Goal: Task Accomplishment & Management: Complete application form

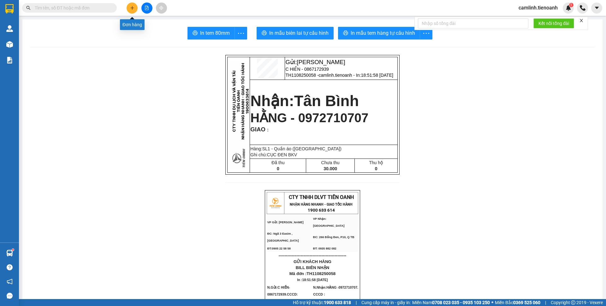
click at [132, 7] on icon "plus" at bounding box center [132, 8] width 4 height 4
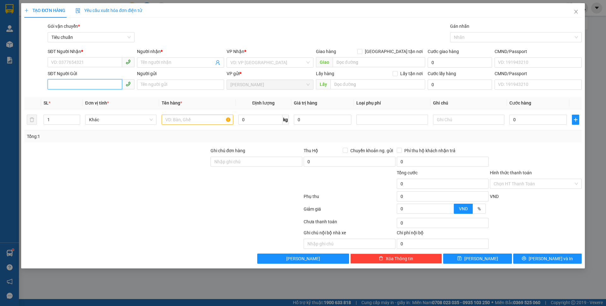
click at [84, 87] on input "SĐT Người Gửi" at bounding box center [85, 84] width 74 height 10
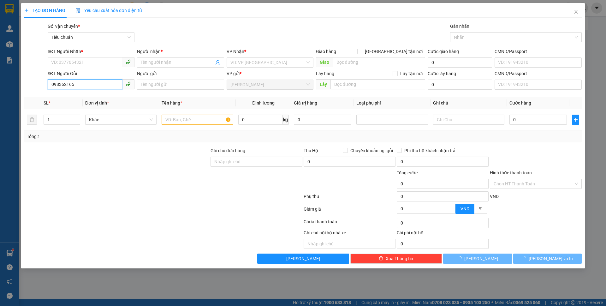
type input "0983621651"
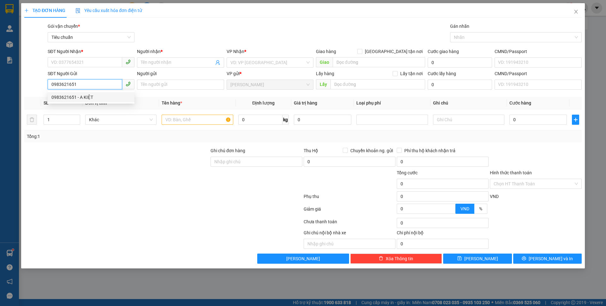
click at [81, 96] on div "0983621651 - A KIỆT" at bounding box center [90, 97] width 79 height 7
type input "0967595399"
type input "C QUỲNH"
type input "A KIỆT"
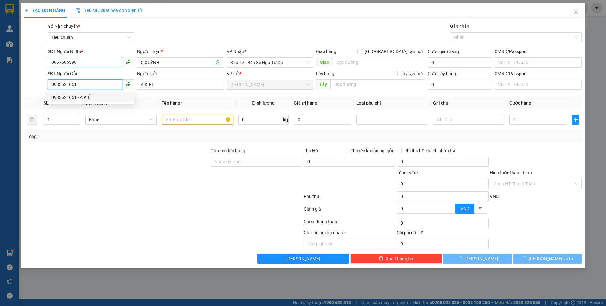
type input "80.000"
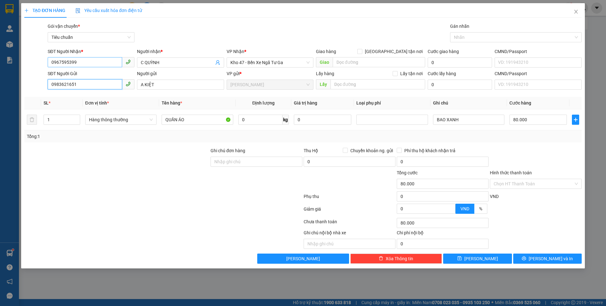
type input "0983621651"
drag, startPoint x: 92, startPoint y: 57, endPoint x: 74, endPoint y: 59, distance: 17.5
click at [73, 58] on div "SĐT Người Nhận * 0967595399" at bounding box center [91, 59] width 87 height 22
drag, startPoint x: 78, startPoint y: 61, endPoint x: 50, endPoint y: 62, distance: 27.5
click at [50, 62] on input "0967595399" at bounding box center [85, 62] width 74 height 10
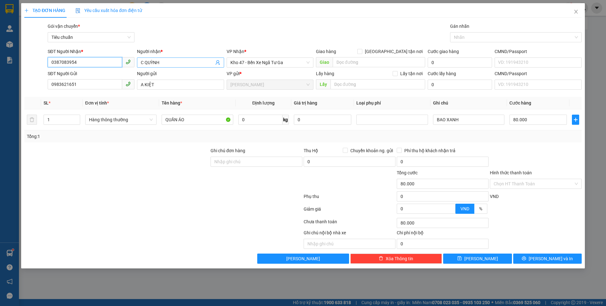
type input "0387083954"
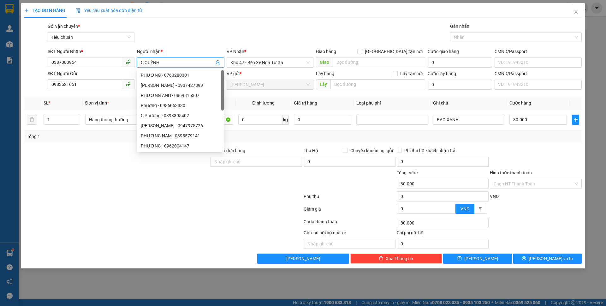
drag, startPoint x: 176, startPoint y: 63, endPoint x: 145, endPoint y: 59, distance: 31.1
click at [145, 59] on input "C QUỲNH" at bounding box center [177, 62] width 73 height 7
type input "[PERSON_NAME]"
click at [110, 126] on div "Hàng thông thường" at bounding box center [120, 119] width 71 height 13
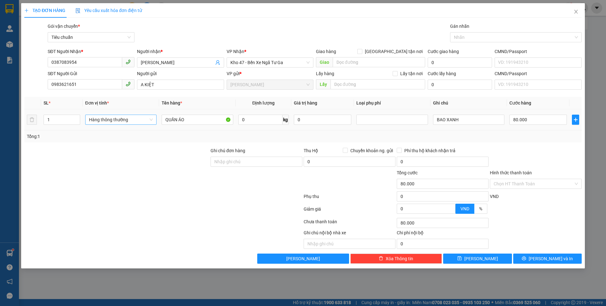
click at [108, 121] on span "Hàng thông thường" at bounding box center [121, 119] width 64 height 9
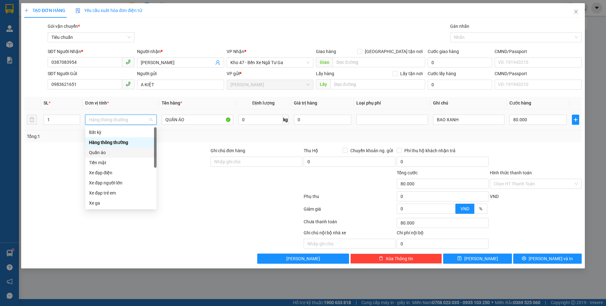
click at [112, 153] on div "Quần áo" at bounding box center [121, 152] width 64 height 7
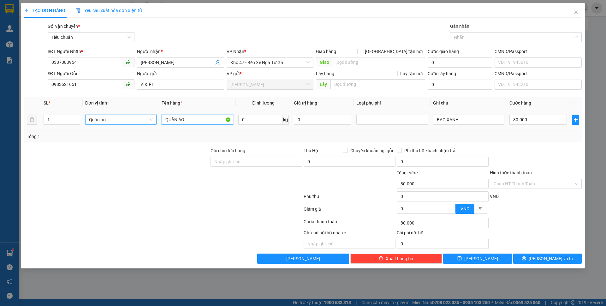
drag, startPoint x: 209, startPoint y: 119, endPoint x: 149, endPoint y: 113, distance: 60.6
click at [150, 115] on tr "1 Quần áo Quần áo QUẦN ÁO 0 kg 0 BAO XANH 80.000" at bounding box center [302, 119] width 557 height 21
type input "0"
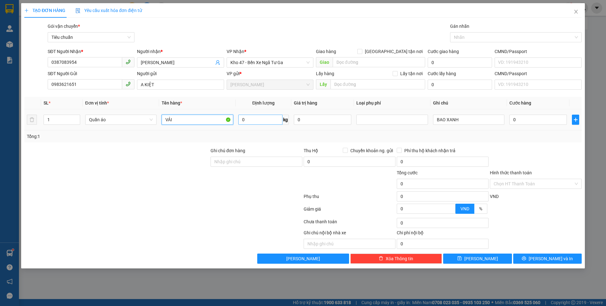
type input "VẢI"
click at [248, 116] on input "0" at bounding box center [260, 120] width 44 height 10
type input "25"
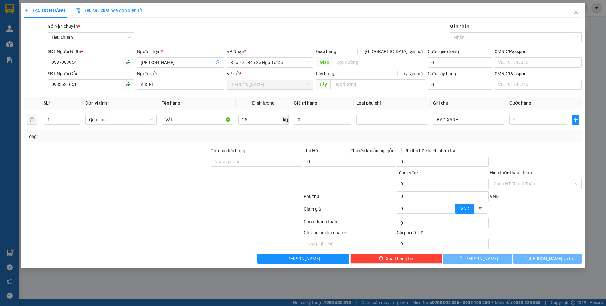
click at [234, 173] on div at bounding box center [256, 180] width 93 height 22
type input "65.000"
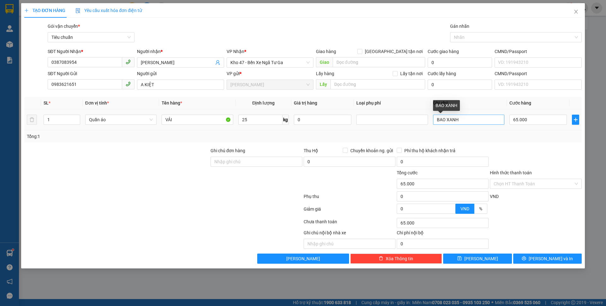
drag, startPoint x: 480, startPoint y: 125, endPoint x: 469, endPoint y: 123, distance: 11.2
click at [469, 123] on div "BAO XANH" at bounding box center [468, 119] width 71 height 13
drag, startPoint x: 469, startPoint y: 123, endPoint x: 426, endPoint y: 114, distance: 44.1
click at [426, 114] on tr "1 Quần áo VẢI 25 kg 0 BAO XANH 65.000" at bounding box center [302, 119] width 557 height 21
type input "BỌC ĐEN"
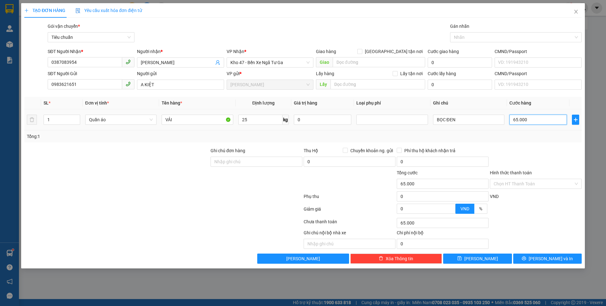
click at [537, 116] on input "65.000" at bounding box center [537, 120] width 57 height 10
type input "7"
type input "70"
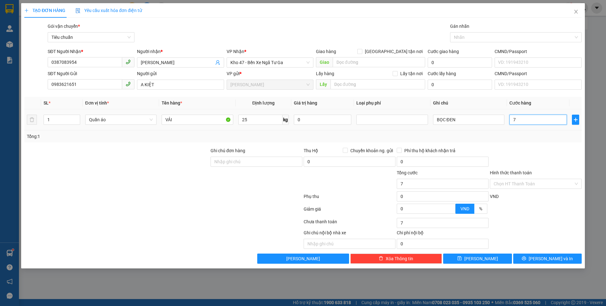
type input "70"
type input "70.000"
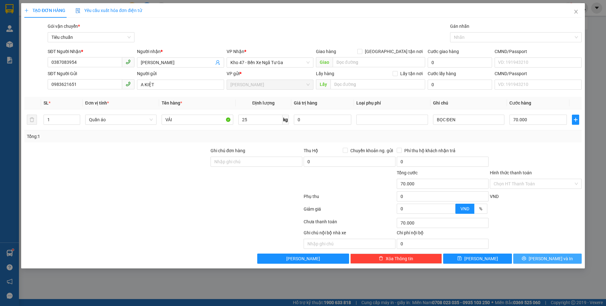
click at [533, 263] on button "[PERSON_NAME] và In" at bounding box center [547, 258] width 68 height 10
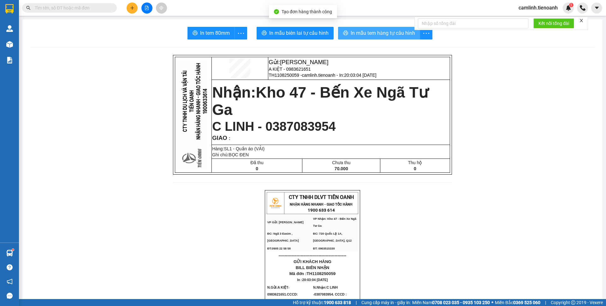
click at [369, 33] on span "In mẫu tem hàng tự cấu hình" at bounding box center [383, 33] width 64 height 8
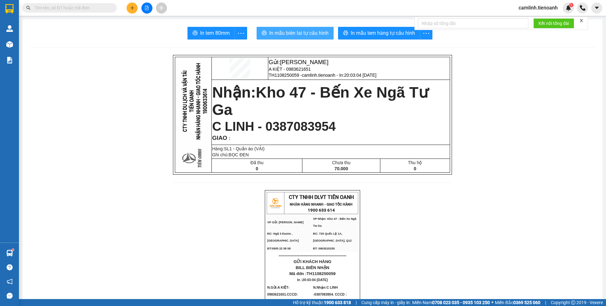
click at [296, 30] on span "In mẫu biên lai tự cấu hình" at bounding box center [298, 33] width 59 height 8
click at [129, 9] on button at bounding box center [132, 8] width 11 height 11
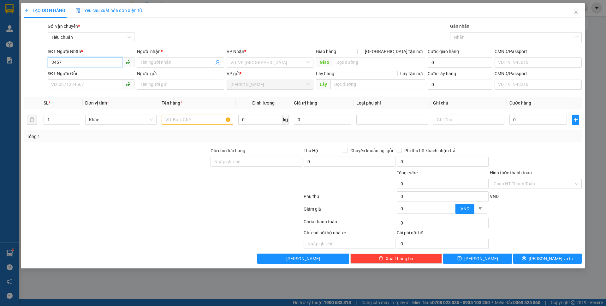
click at [88, 62] on input "3457" at bounding box center [85, 62] width 74 height 10
type input "0943473457"
click at [88, 62] on input "0943473457" at bounding box center [85, 62] width 74 height 10
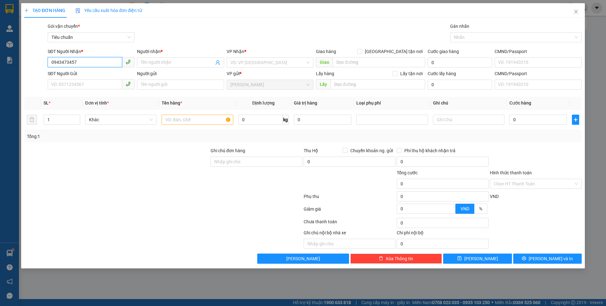
click at [88, 62] on input "0943473457" at bounding box center [85, 62] width 74 height 10
click at [93, 85] on input "SĐT Người Gửi" at bounding box center [85, 84] width 74 height 10
paste input "0943473457"
type input "0943473457"
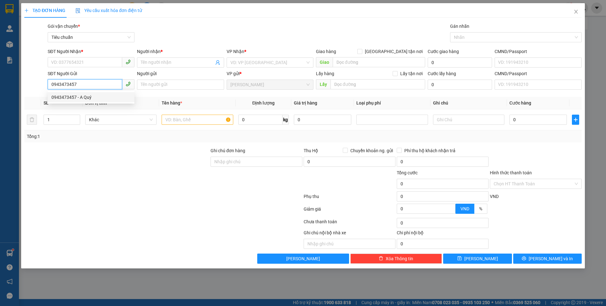
click at [84, 95] on div "0943473457 - A Quý" at bounding box center [90, 97] width 79 height 7
type input "0777072661"
type input "A Thành"
type input "A Quý"
type input "066097007477"
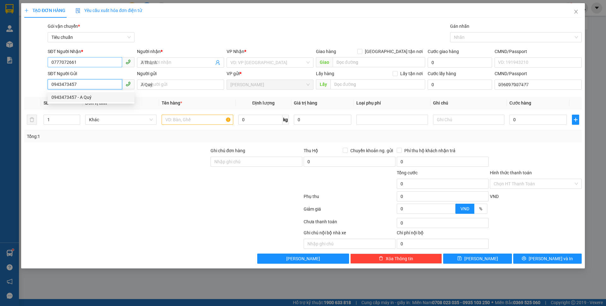
type input "70.000"
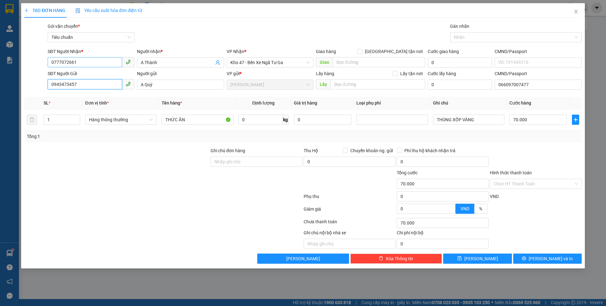
type input "0943473457"
click at [91, 62] on input "0777072661" at bounding box center [85, 62] width 74 height 10
click at [89, 85] on div "0946903457 - A LỆ" at bounding box center [90, 85] width 79 height 7
type input "0946903457"
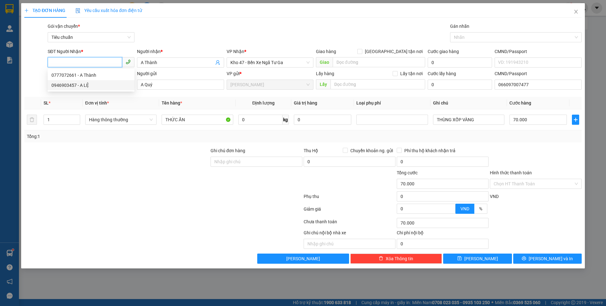
type input "A LỆ"
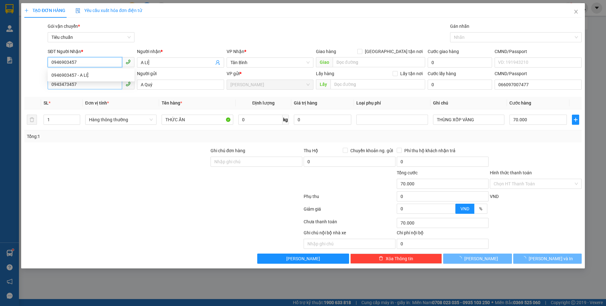
type input "30.000"
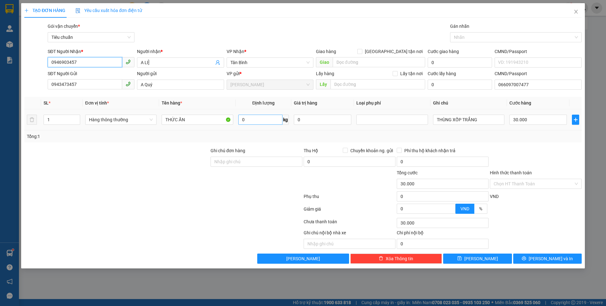
type input "0946903457"
click at [253, 119] on input "0" at bounding box center [260, 120] width 44 height 10
type input "7"
click at [513, 134] on div "Tổng: 1" at bounding box center [303, 136] width 552 height 7
type input "40.000"
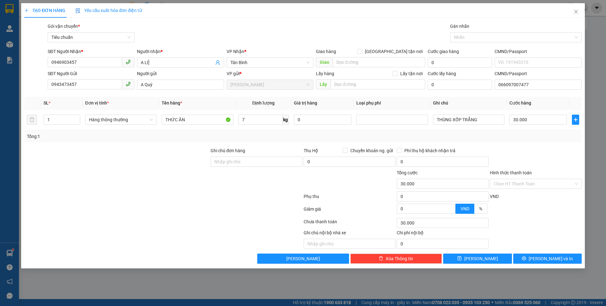
type input "40.000"
click at [547, 260] on span "[PERSON_NAME] và In" at bounding box center [551, 258] width 44 height 7
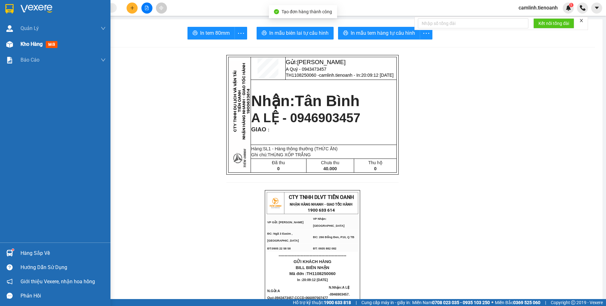
click at [5, 49] on div at bounding box center [9, 44] width 11 height 11
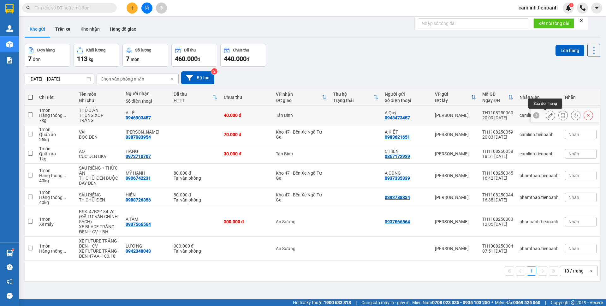
click at [546, 118] on button at bounding box center [550, 115] width 9 height 11
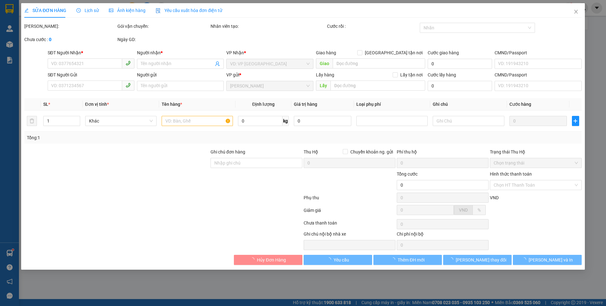
type input "0946903457"
type input "A LỆ"
type input "0943473457"
type input "A Quý"
type input "066097007477"
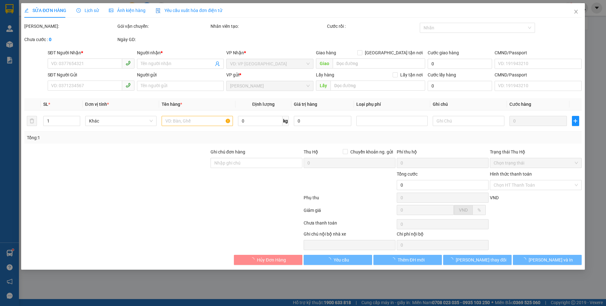
type input "40.000"
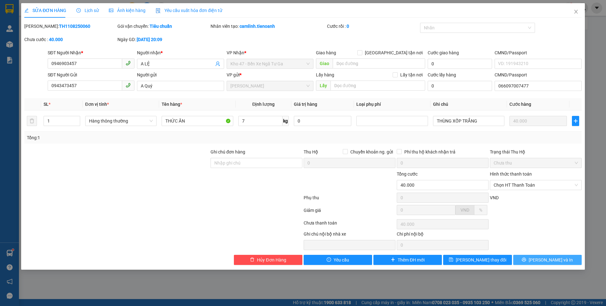
click at [532, 259] on button "[PERSON_NAME] và In" at bounding box center [547, 260] width 68 height 10
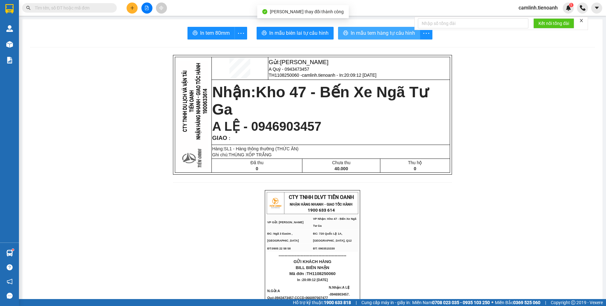
click at [376, 33] on span "In mẫu tem hàng tự cấu hình" at bounding box center [383, 33] width 64 height 8
